Goal: Check status: Check status

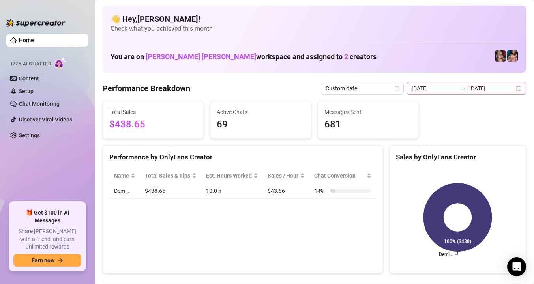
click at [518, 90] on div "[DATE] [DATE]" at bounding box center [466, 88] width 119 height 13
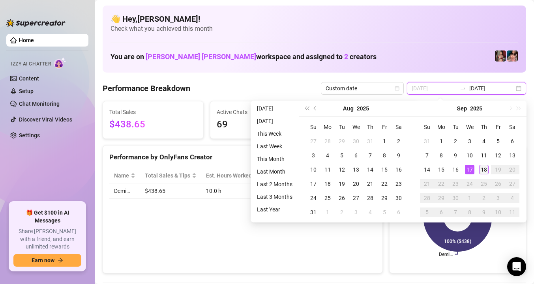
type input "[DATE]"
click at [482, 170] on div "18" at bounding box center [483, 169] width 9 height 9
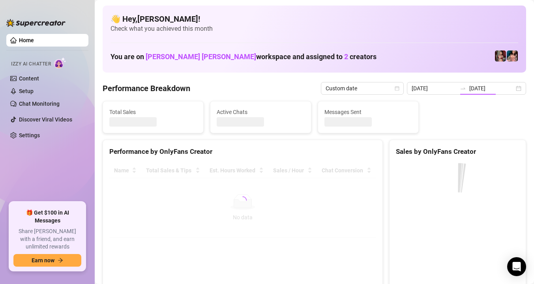
type input "[DATE]"
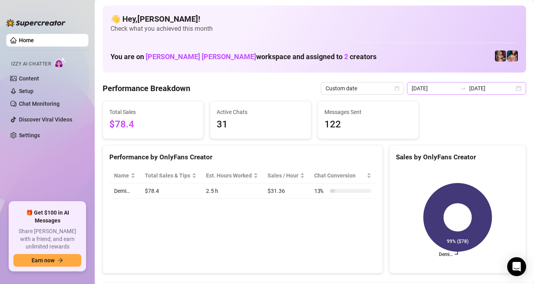
click at [518, 85] on div "[DATE] [DATE]" at bounding box center [466, 88] width 119 height 13
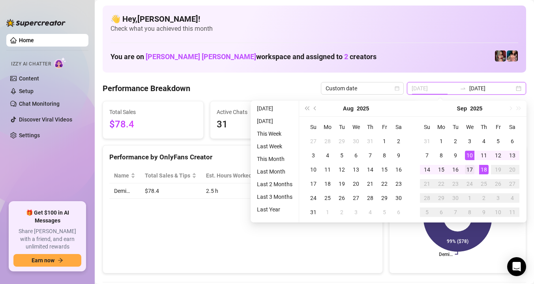
type input "[DATE]"
click at [469, 169] on div "17" at bounding box center [469, 169] width 9 height 9
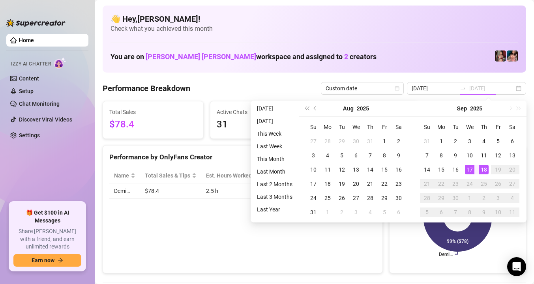
click at [483, 169] on div "18" at bounding box center [483, 169] width 9 height 9
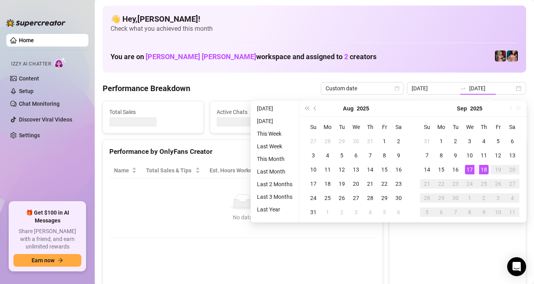
type input "[DATE]"
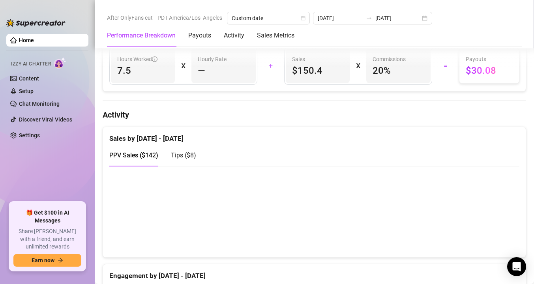
scroll to position [349, 0]
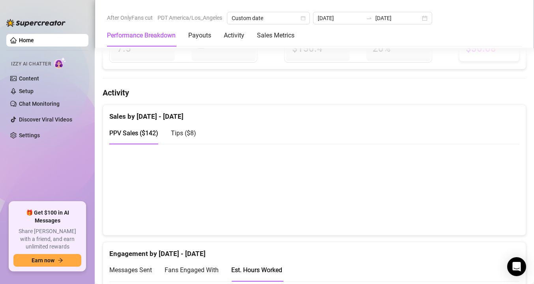
click at [182, 133] on span "Tips ( $8 )" at bounding box center [183, 133] width 25 height 8
click at [148, 131] on span "PPV Sales ( $142 )" at bounding box center [133, 133] width 49 height 8
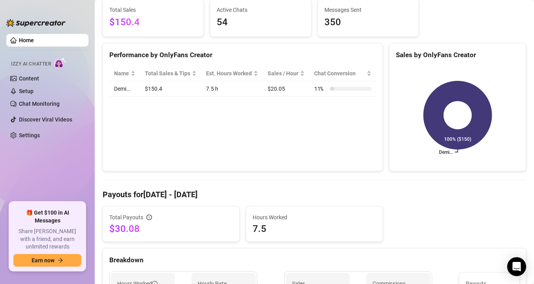
scroll to position [0, 0]
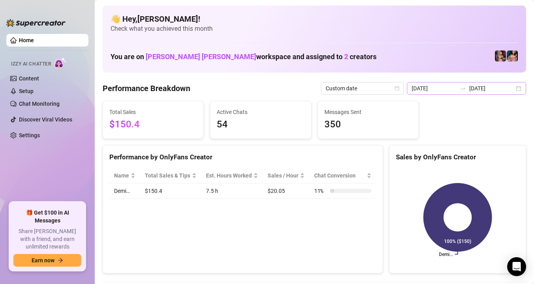
click at [520, 88] on div "[DATE] [DATE]" at bounding box center [466, 88] width 119 height 13
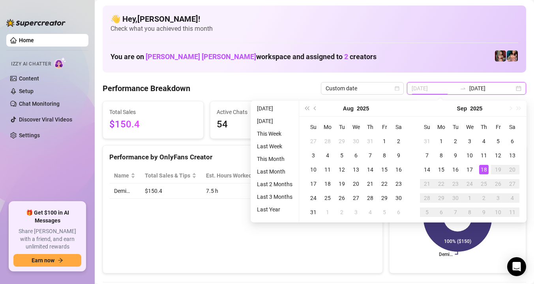
type input "[DATE]"
click at [485, 168] on div "18" at bounding box center [483, 169] width 9 height 9
type input "[DATE]"
click at [484, 169] on div "18" at bounding box center [483, 169] width 9 height 9
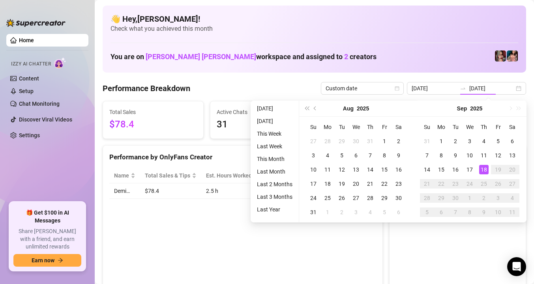
type input "[DATE]"
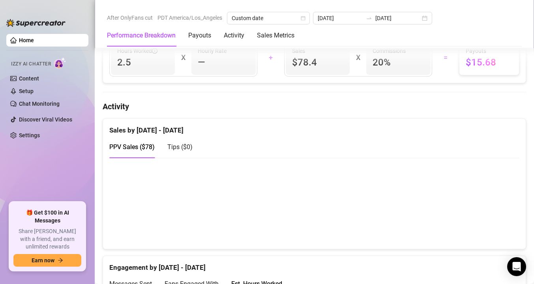
scroll to position [347, 0]
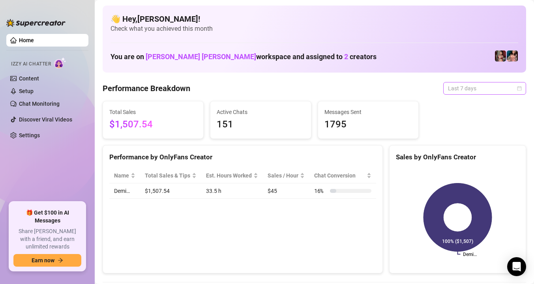
click at [469, 90] on span "Last 7 days" at bounding box center [484, 89] width 73 height 12
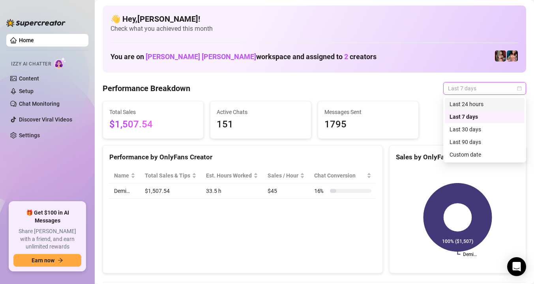
click at [471, 101] on div "Last 24 hours" at bounding box center [485, 104] width 70 height 9
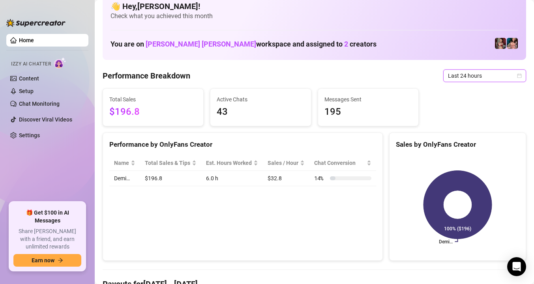
scroll to position [6, 0]
